Goal: Transaction & Acquisition: Purchase product/service

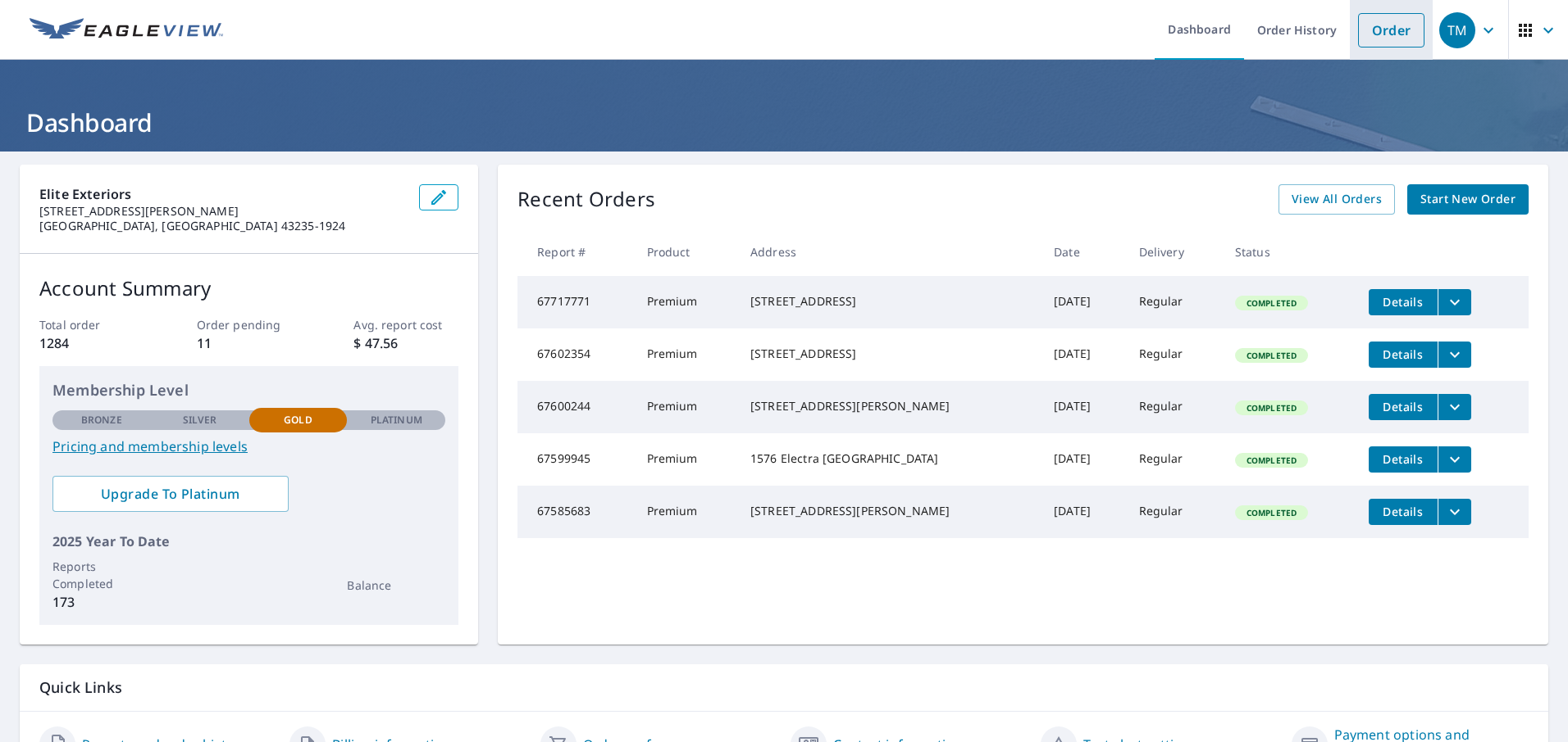
click at [1368, 31] on link "Order" at bounding box center [1390, 30] width 66 height 35
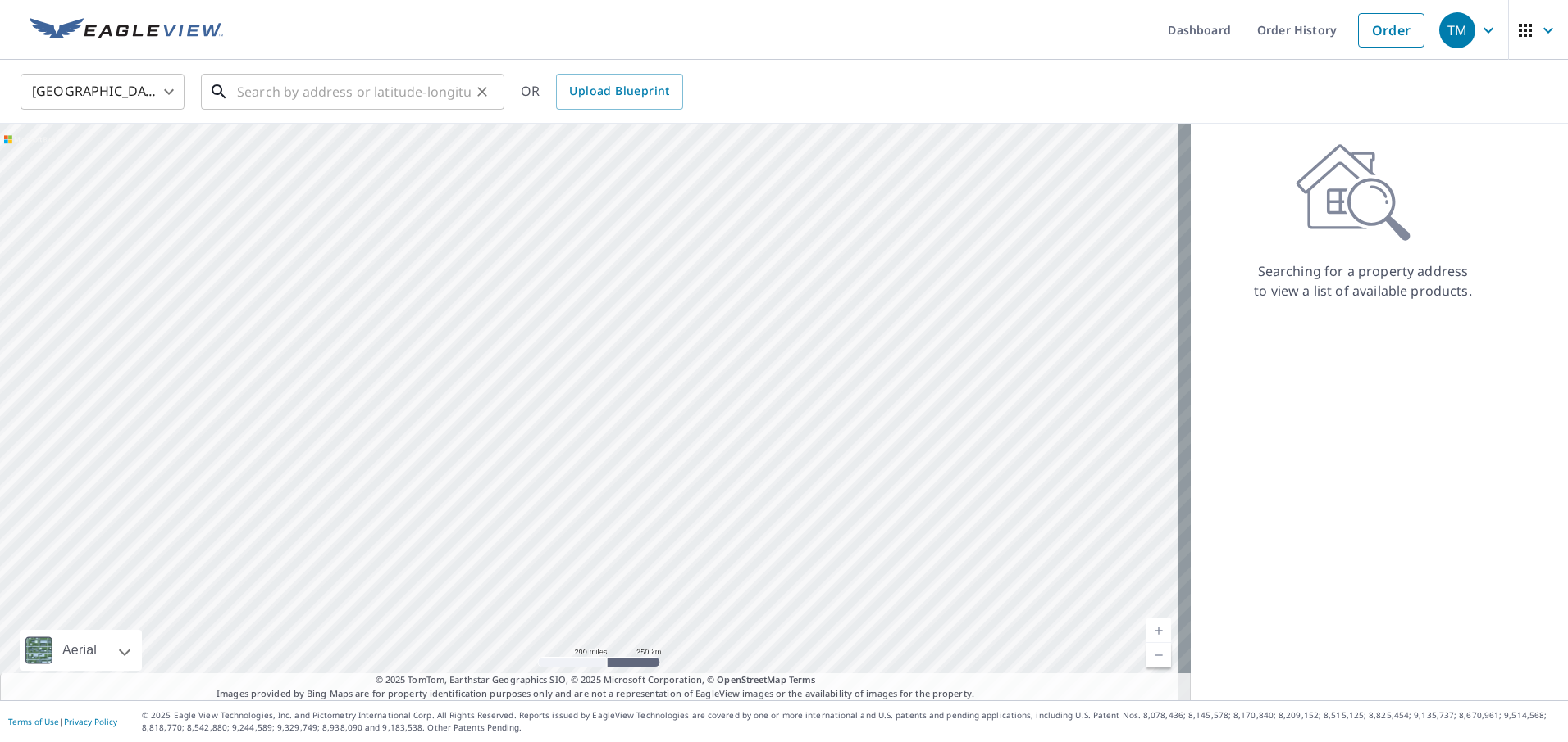
click at [298, 97] on input "text" at bounding box center [354, 92] width 233 height 45
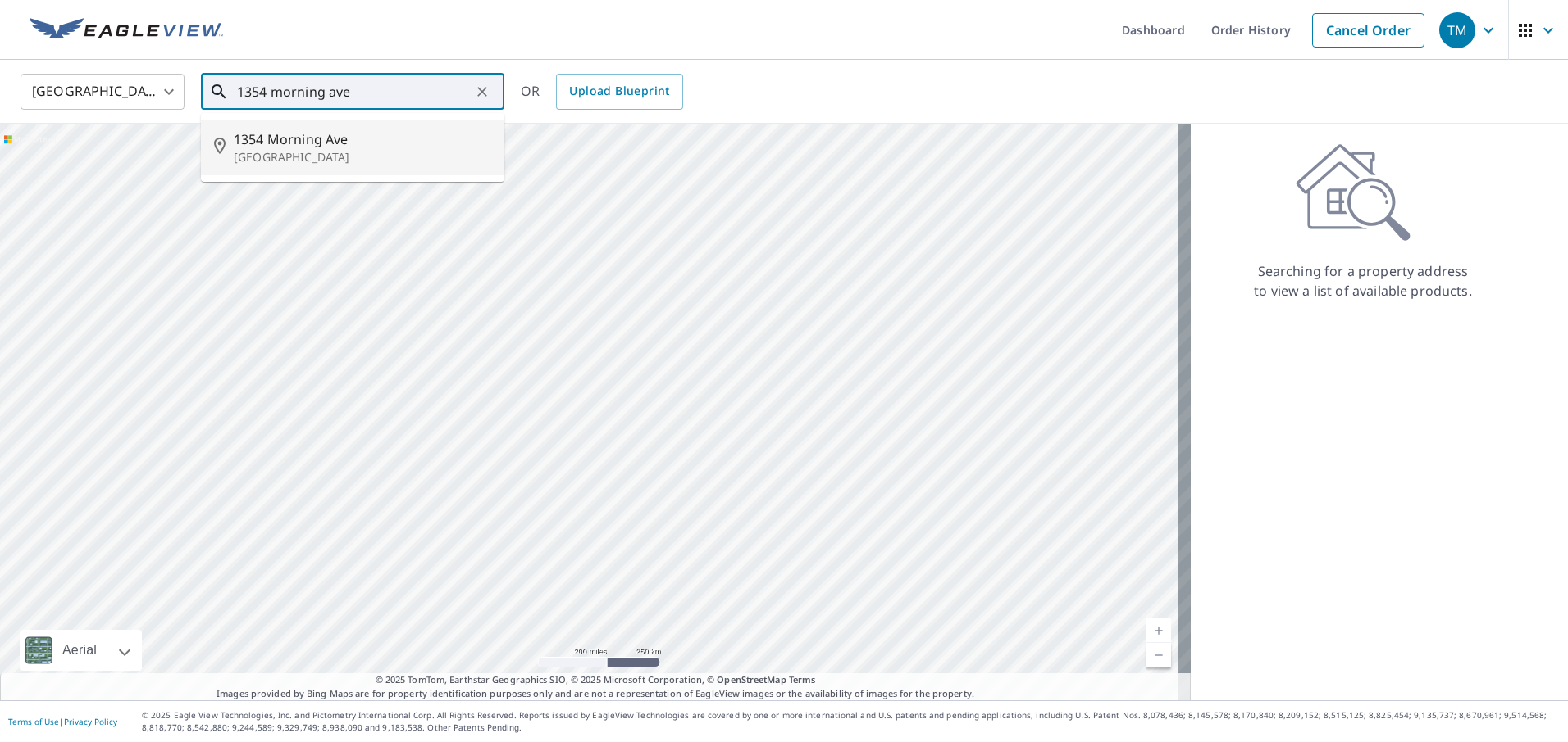
click at [291, 152] on p "[GEOGRAPHIC_DATA]" at bounding box center [362, 157] width 257 height 17
type input "[STREET_ADDRESS]"
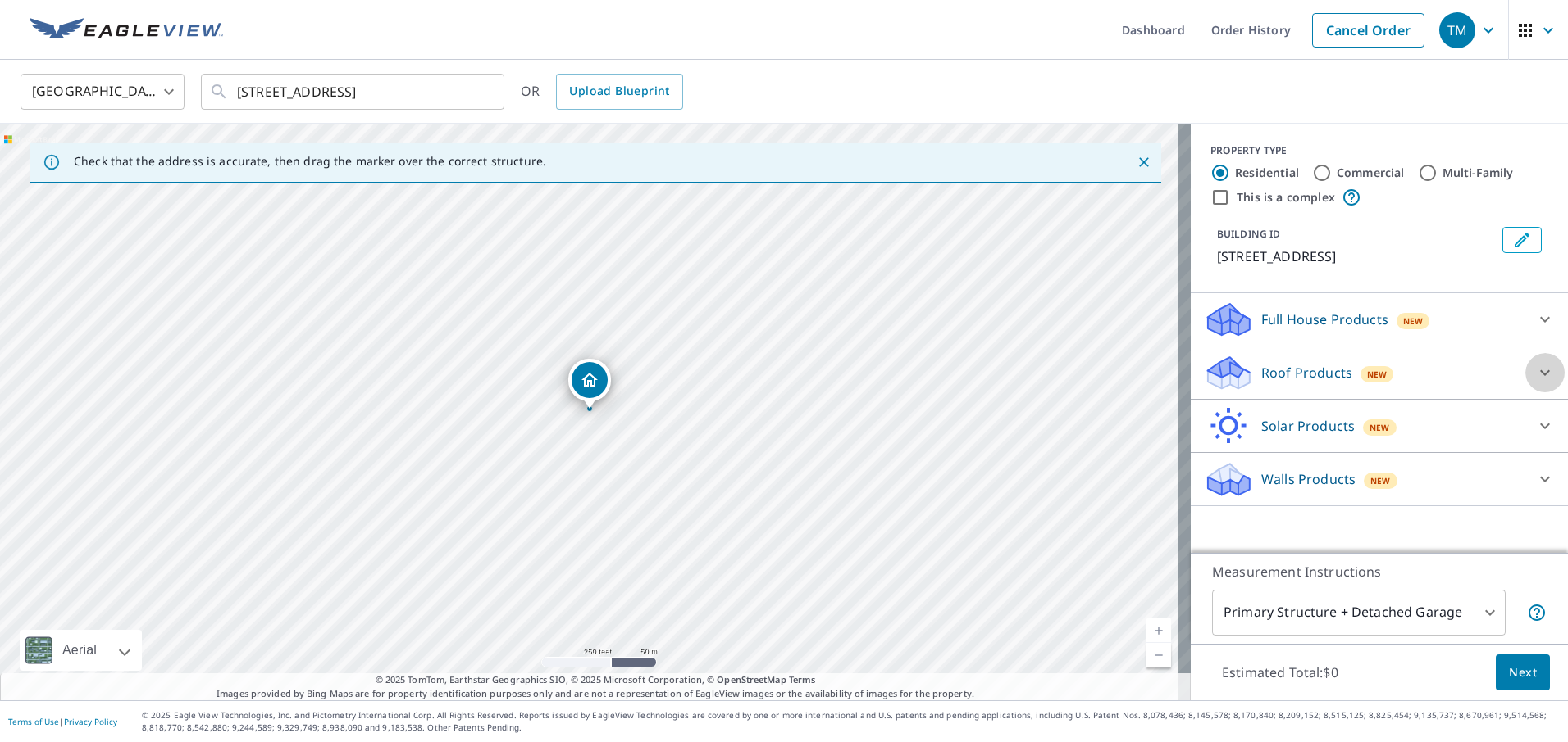
click at [1535, 376] on icon at bounding box center [1545, 372] width 20 height 20
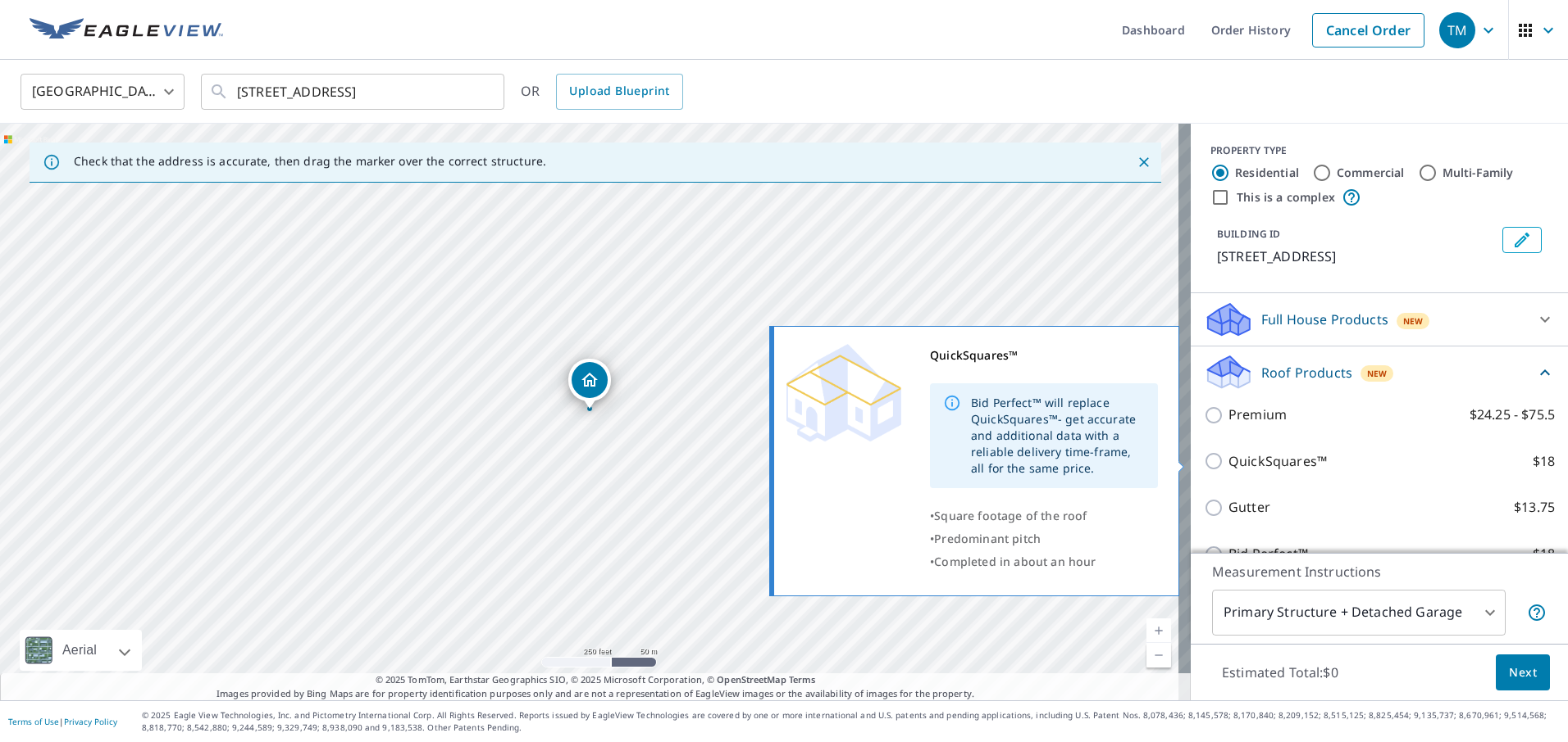
click at [1204, 466] on input "QuickSquares™ $18" at bounding box center [1216, 461] width 25 height 20
checkbox input "true"
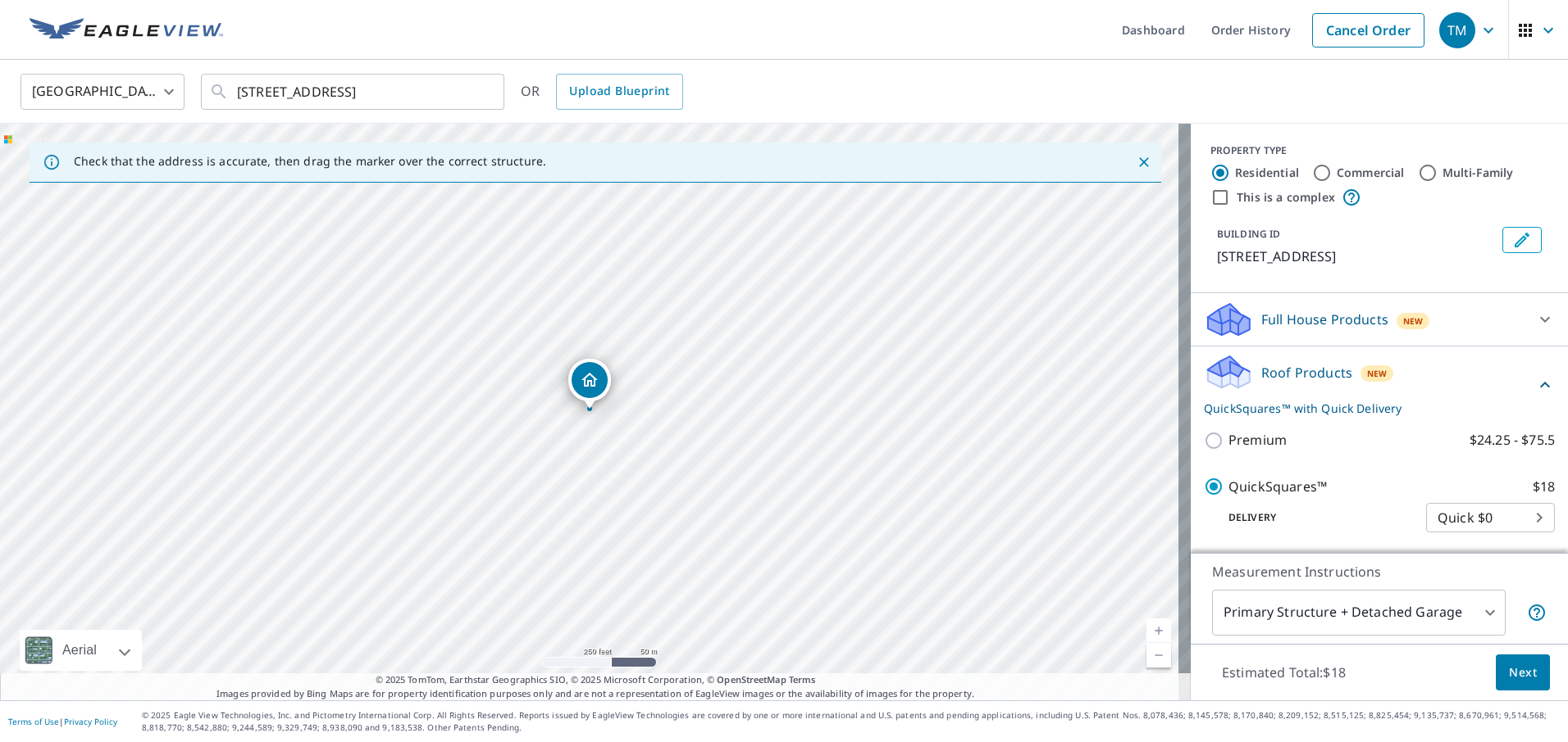
click at [1523, 672] on span "Next" at bounding box center [1523, 673] width 28 height 21
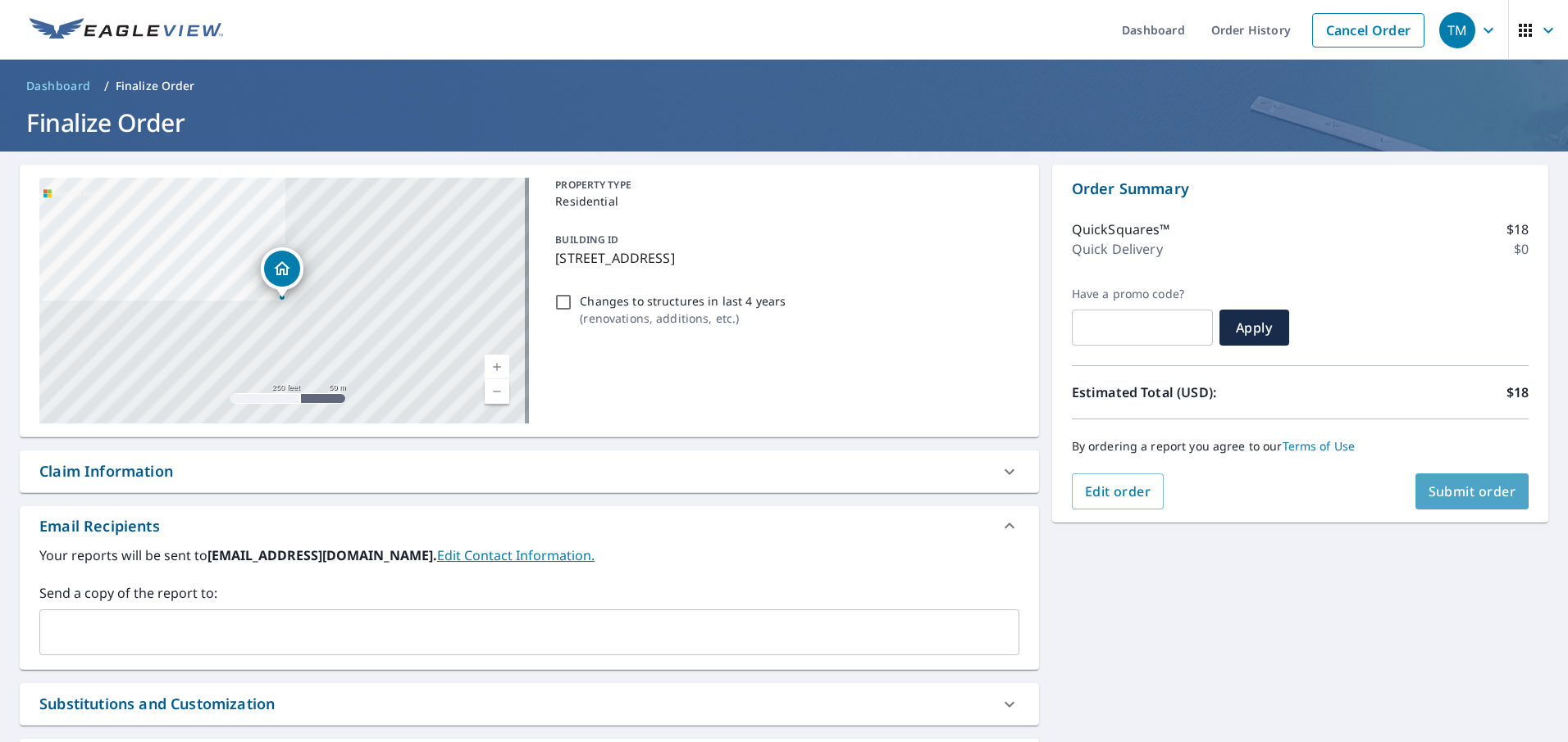
click at [1443, 492] on span "Submit order" at bounding box center [1472, 492] width 88 height 18
